Goal: Use online tool/utility: Utilize a website feature to perform a specific function

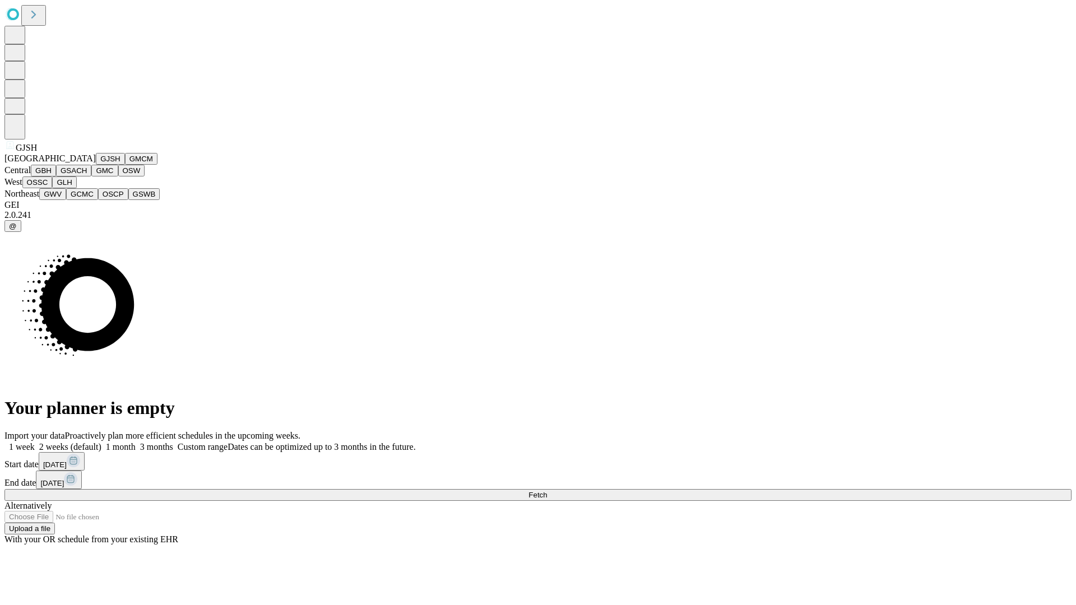
click at [96, 165] on button "GJSH" at bounding box center [110, 159] width 29 height 12
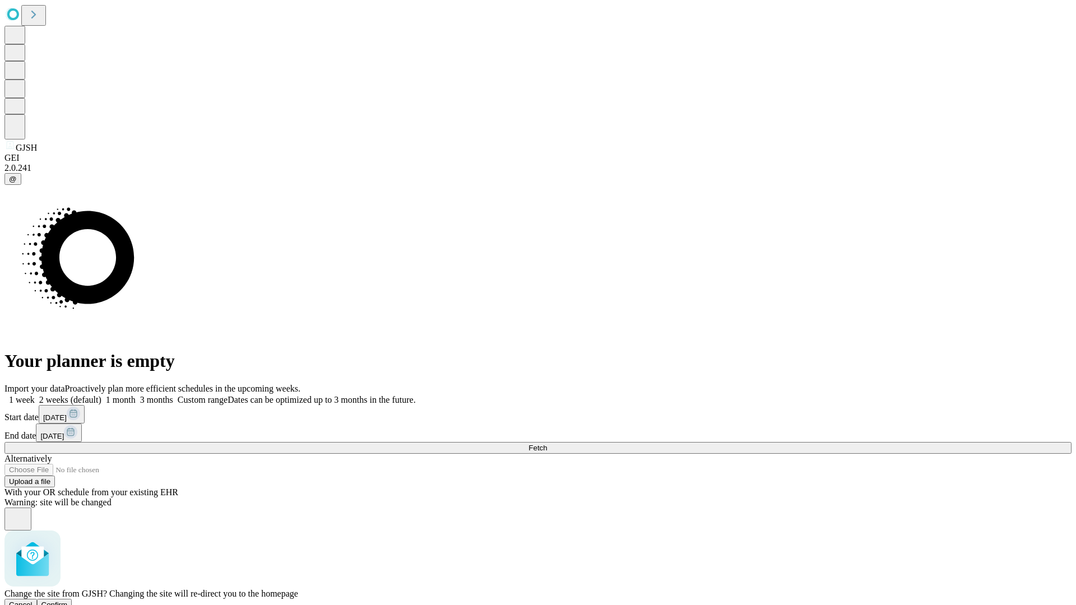
click at [68, 601] on span "Confirm" at bounding box center [54, 605] width 26 height 8
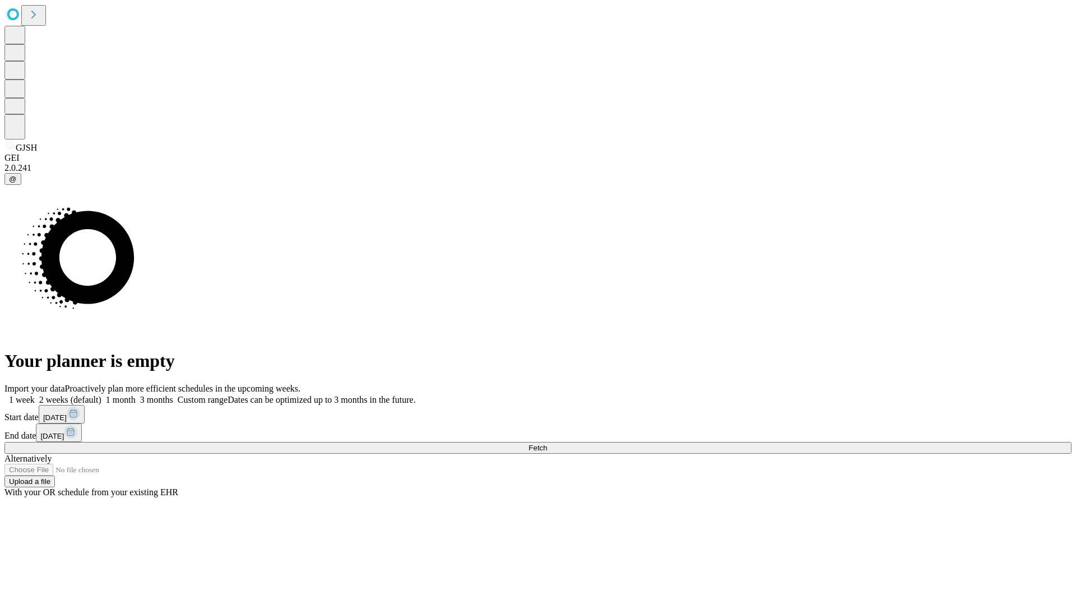
click at [136, 395] on label "1 month" at bounding box center [118, 400] width 34 height 10
click at [547, 444] on span "Fetch" at bounding box center [538, 448] width 18 height 8
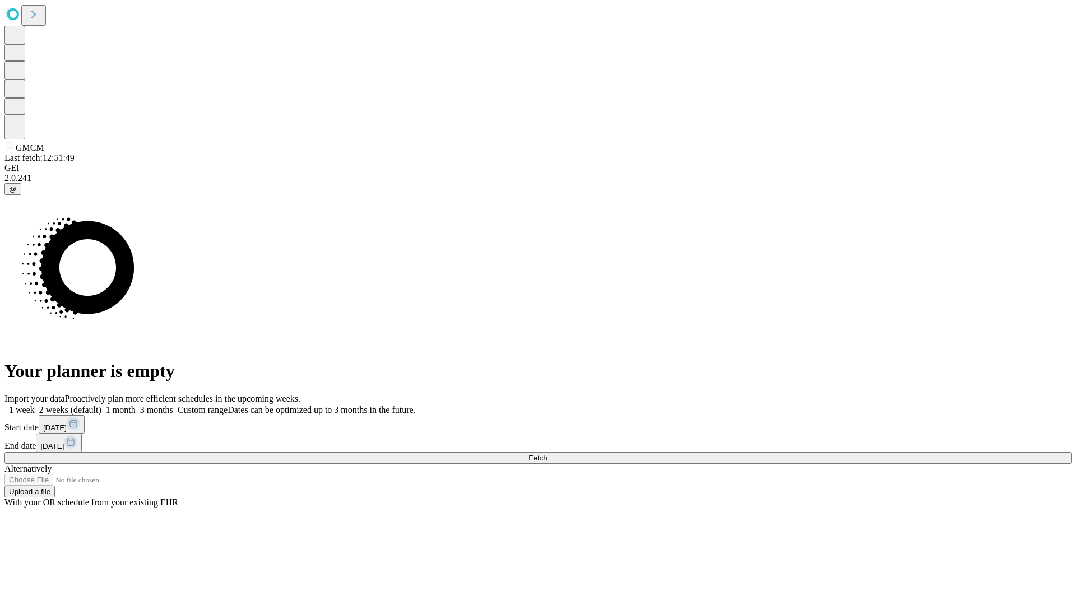
click at [136, 405] on label "1 month" at bounding box center [118, 410] width 34 height 10
click at [547, 454] on span "Fetch" at bounding box center [538, 458] width 18 height 8
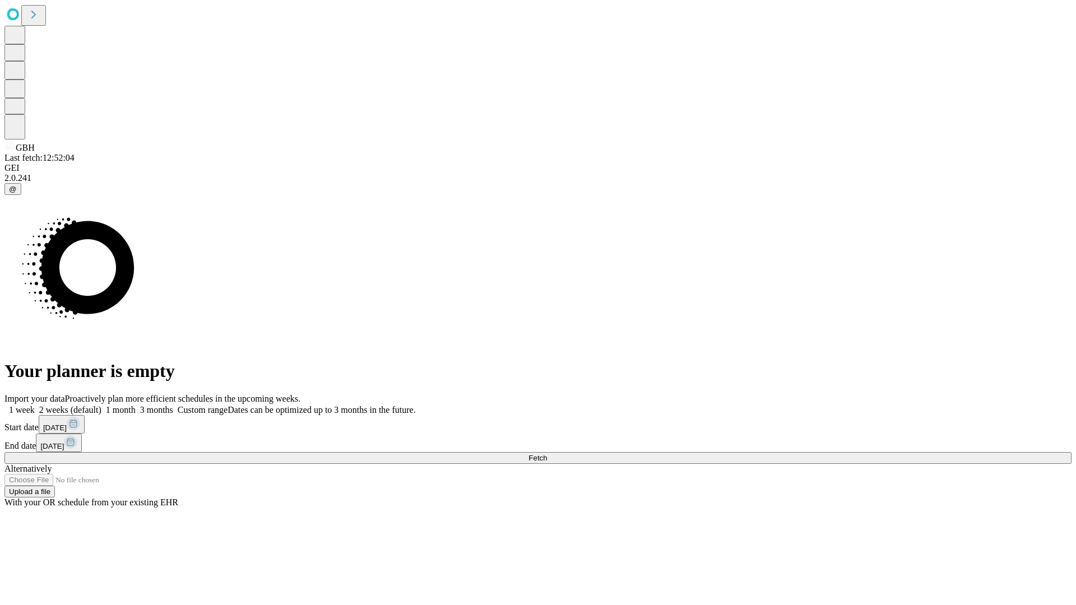
click at [136, 405] on label "1 month" at bounding box center [118, 410] width 34 height 10
click at [547, 454] on span "Fetch" at bounding box center [538, 458] width 18 height 8
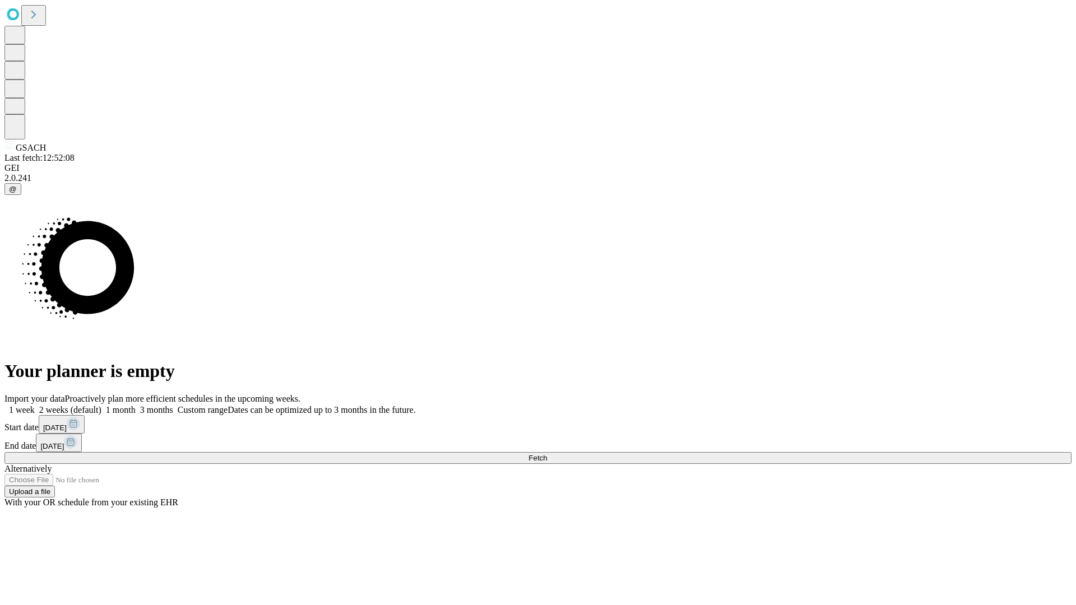
click at [136, 405] on label "1 month" at bounding box center [118, 410] width 34 height 10
click at [547, 454] on span "Fetch" at bounding box center [538, 458] width 18 height 8
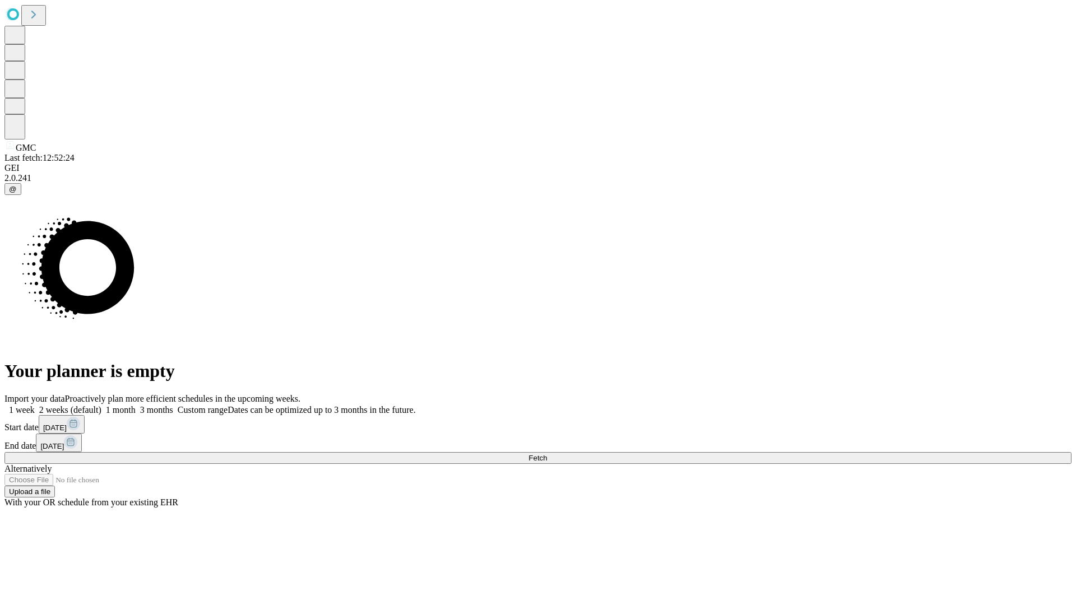
click at [136, 405] on label "1 month" at bounding box center [118, 410] width 34 height 10
click at [547, 454] on span "Fetch" at bounding box center [538, 458] width 18 height 8
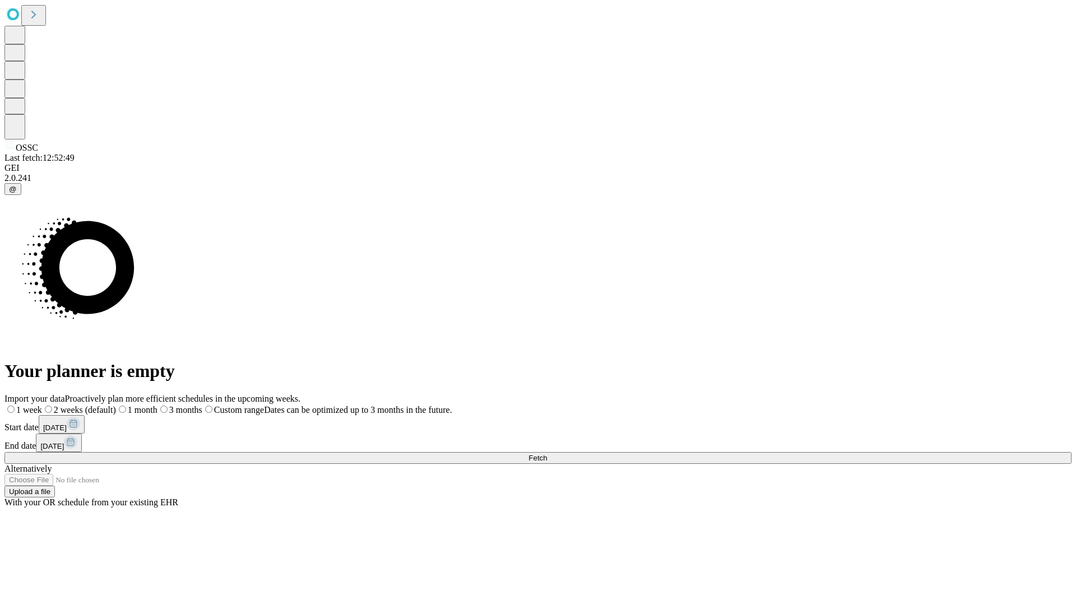
click at [158, 405] on label "1 month" at bounding box center [136, 410] width 41 height 10
click at [547, 454] on span "Fetch" at bounding box center [538, 458] width 18 height 8
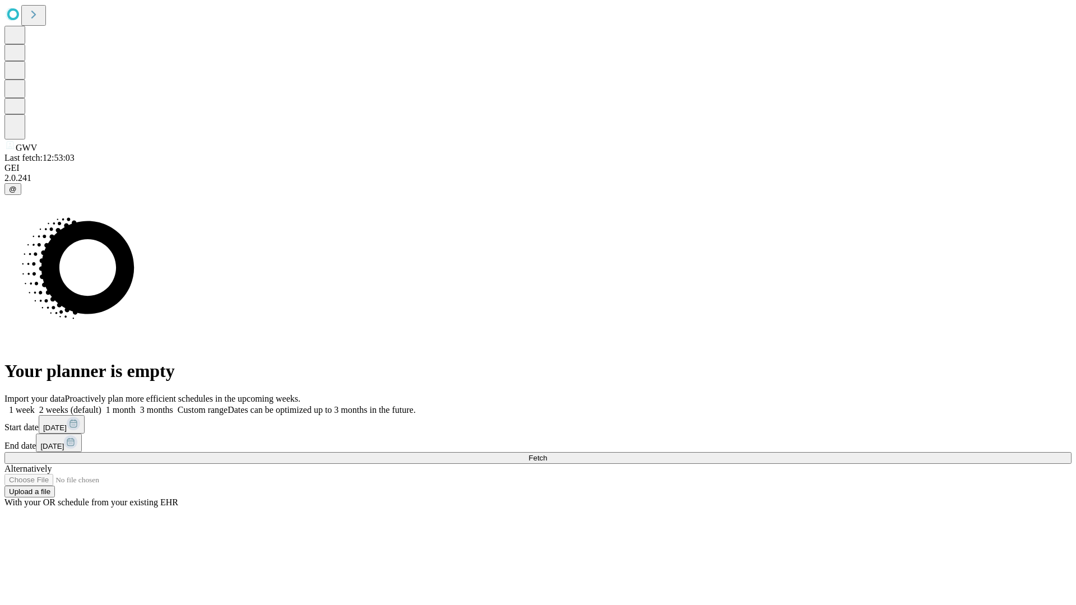
click at [547, 454] on span "Fetch" at bounding box center [538, 458] width 18 height 8
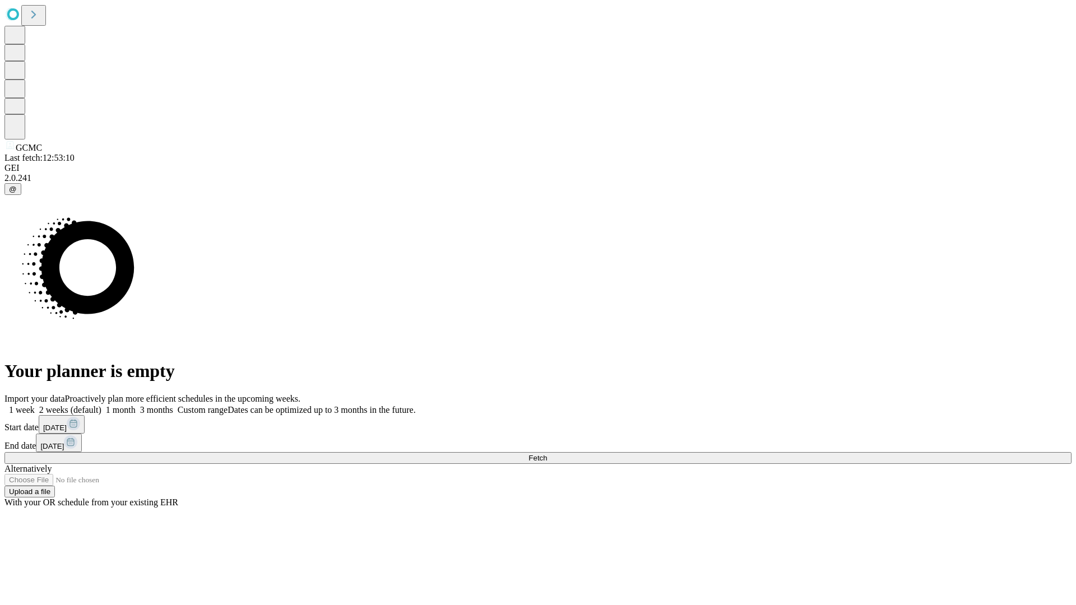
click at [136, 405] on label "1 month" at bounding box center [118, 410] width 34 height 10
click at [547, 454] on span "Fetch" at bounding box center [538, 458] width 18 height 8
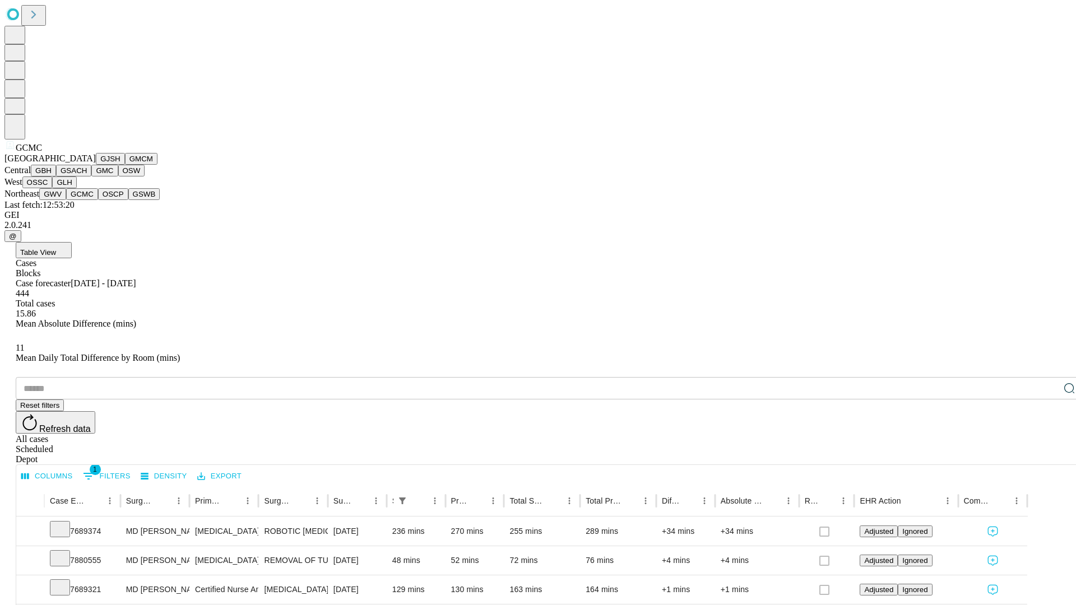
click at [98, 200] on button "OSCP" at bounding box center [113, 194] width 30 height 12
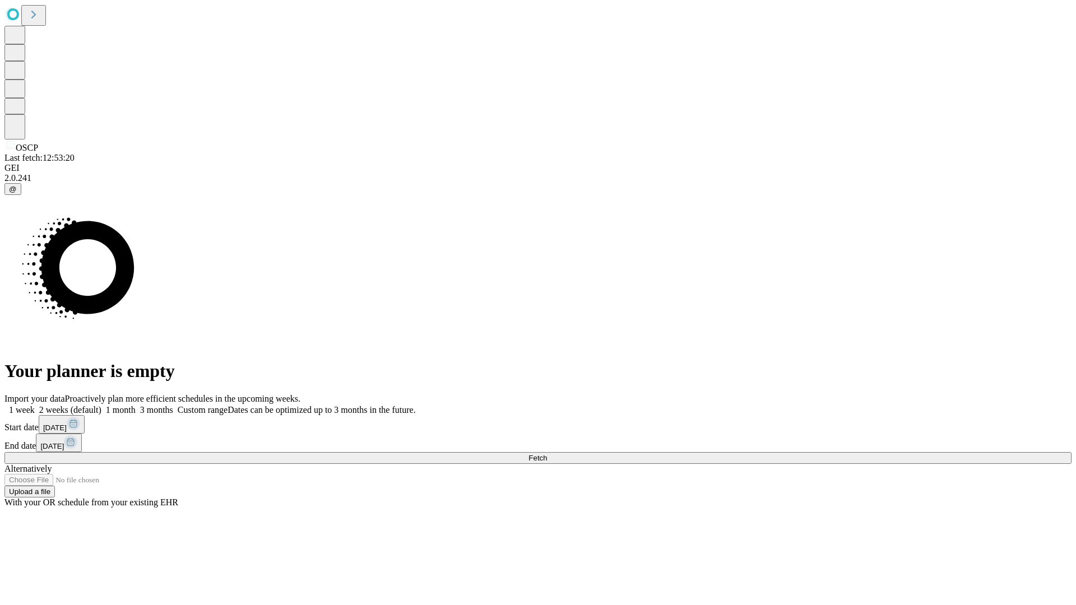
click at [136, 405] on label "1 month" at bounding box center [118, 410] width 34 height 10
click at [547, 454] on span "Fetch" at bounding box center [538, 458] width 18 height 8
